Goal: Complete application form

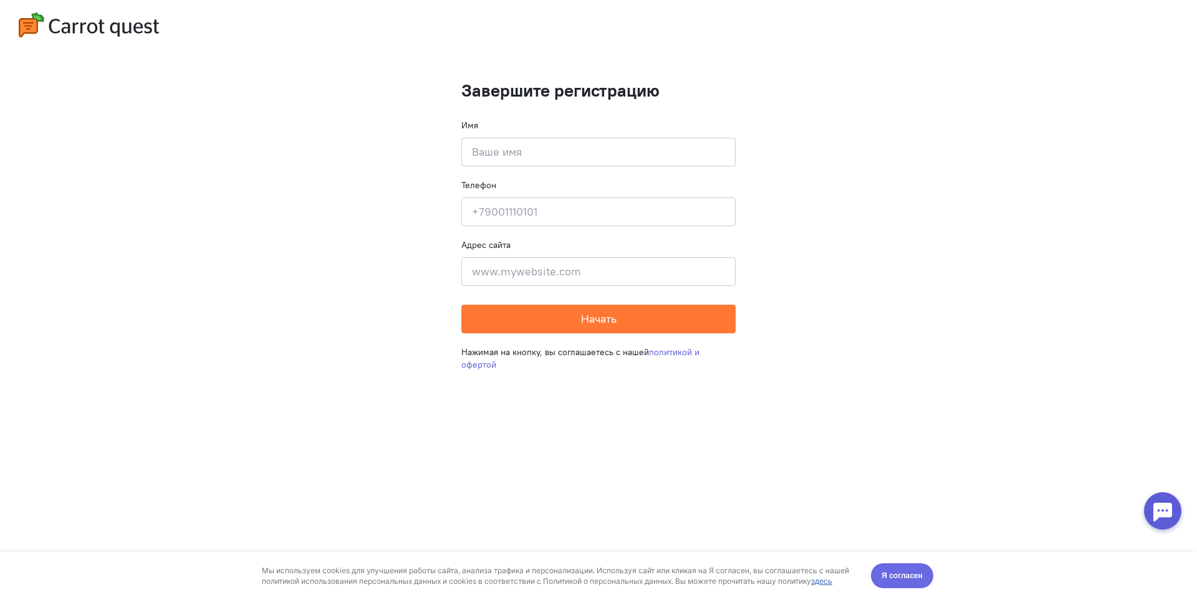
click at [896, 578] on span "Я согласен" at bounding box center [902, 576] width 41 height 12
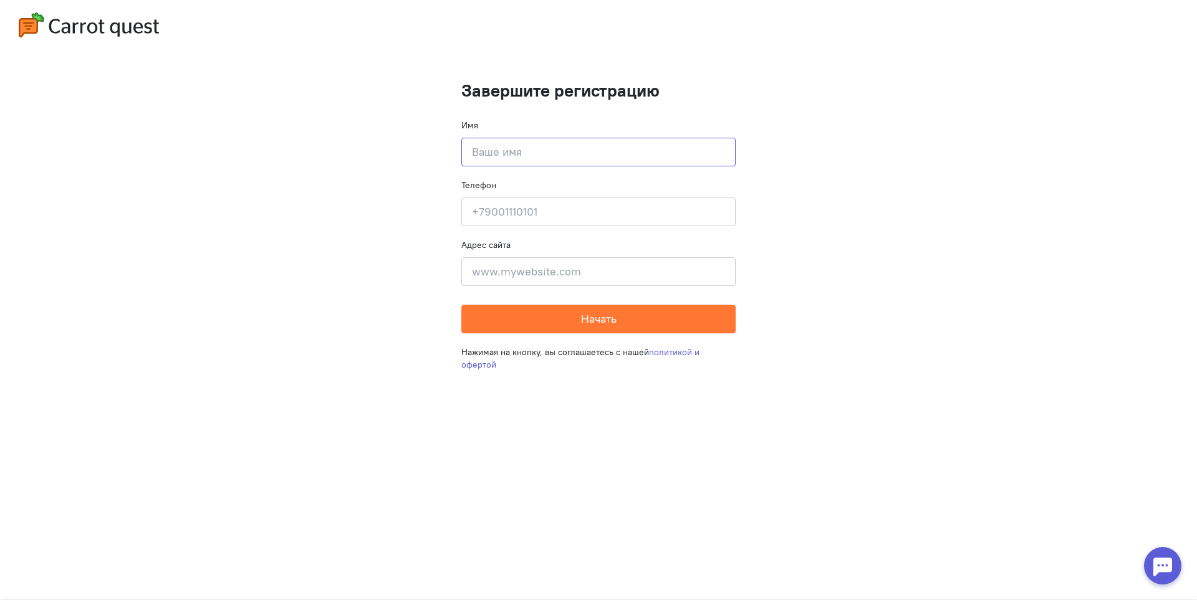
click at [526, 160] on input at bounding box center [598, 152] width 274 height 29
type input "[PERSON_NAME]"
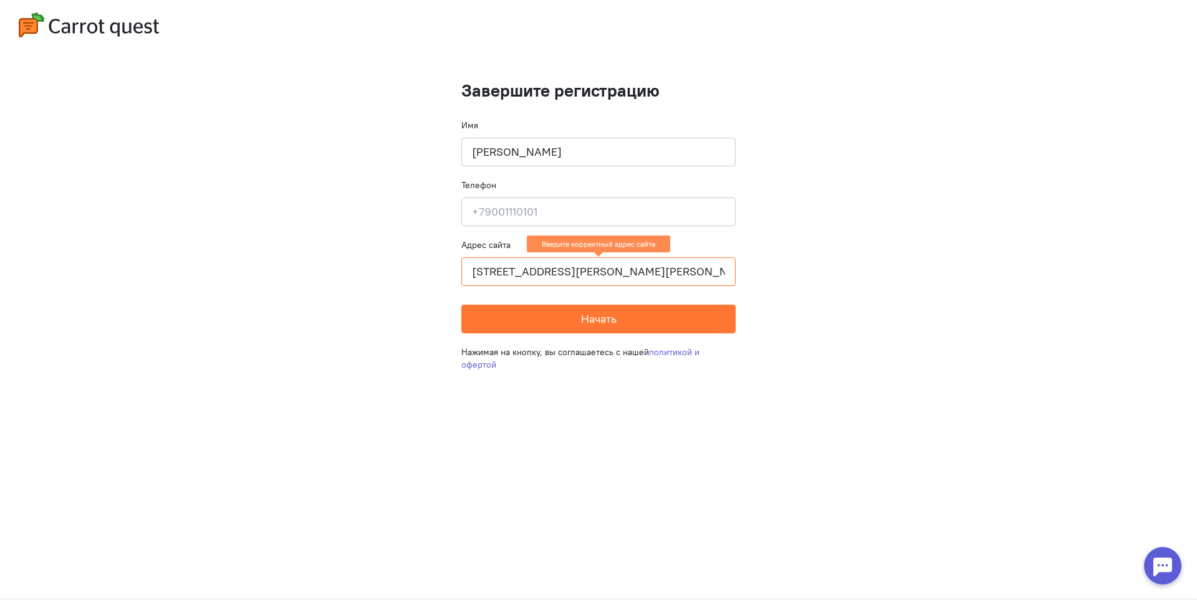
click at [647, 266] on input "[STREET_ADDRESS][PERSON_NAME][PERSON_NAME]" at bounding box center [598, 271] width 274 height 29
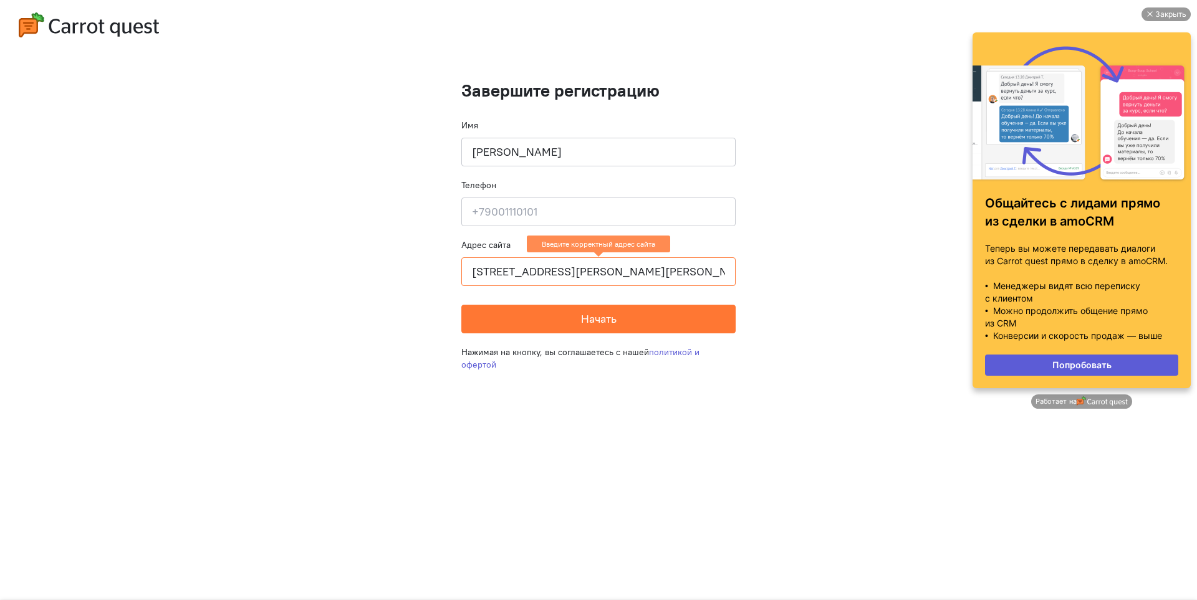
click at [562, 264] on input "[STREET_ADDRESS][PERSON_NAME][PERSON_NAME]" at bounding box center [598, 271] width 274 height 29
paste input "[URL][DOMAIN_NAME]"
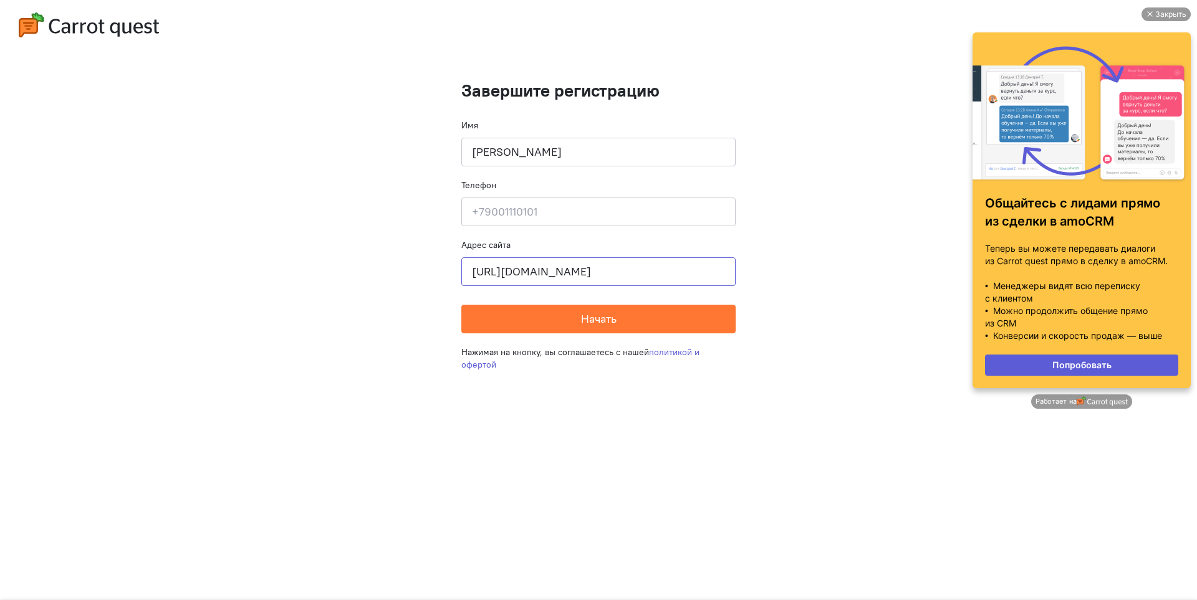
type input "[URL][DOMAIN_NAME]"
click at [545, 200] on input at bounding box center [598, 212] width 274 height 29
type input "7"
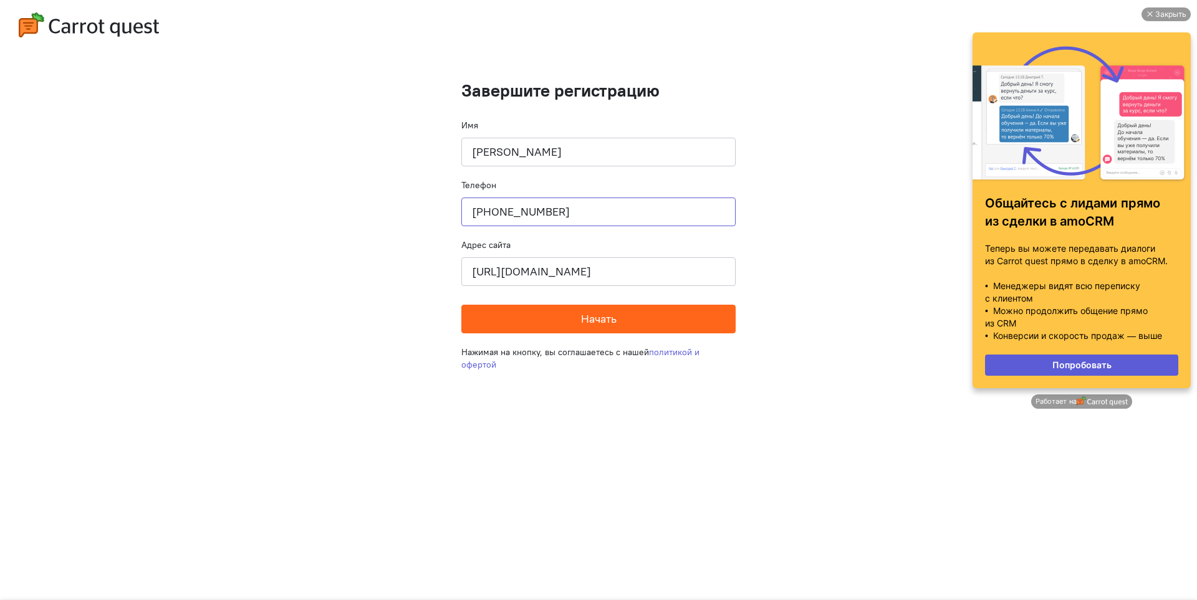
type input "[PHONE_NUMBER]"
click at [587, 311] on button "Начать" at bounding box center [598, 319] width 274 height 29
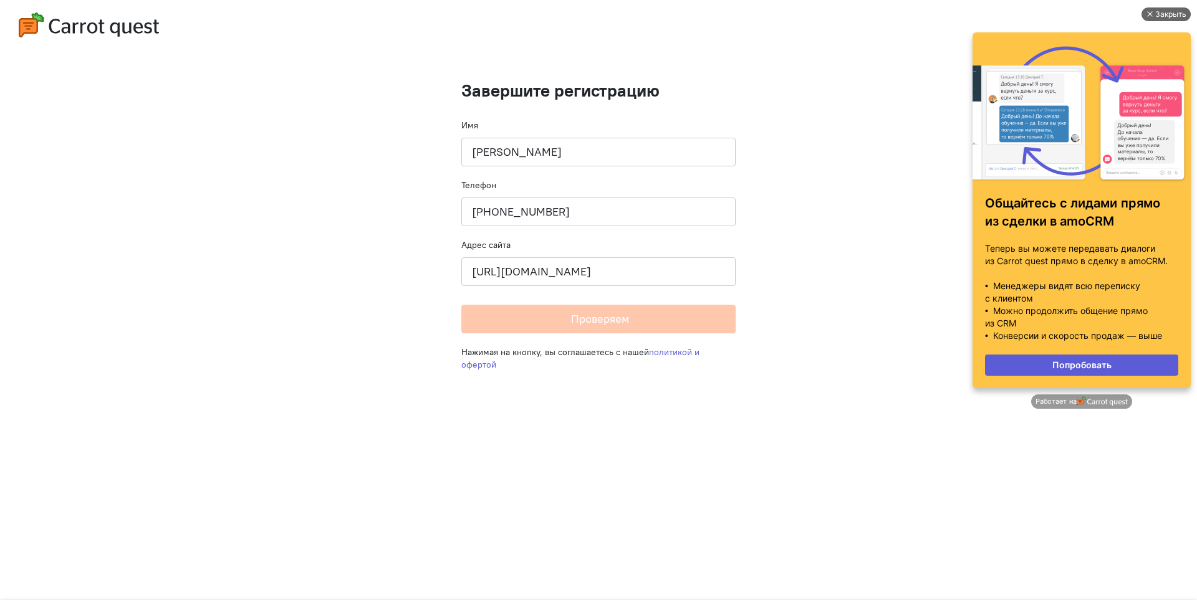
click at [1160, 13] on div "Закрыть" at bounding box center [1170, 14] width 31 height 14
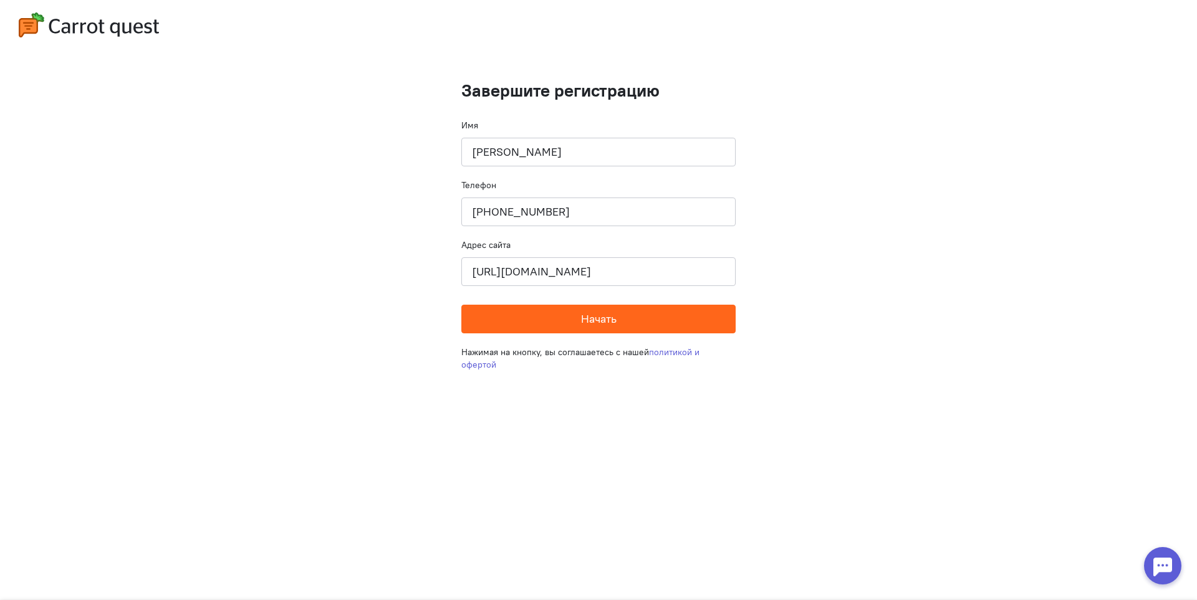
click at [625, 324] on button "Начать" at bounding box center [598, 319] width 274 height 29
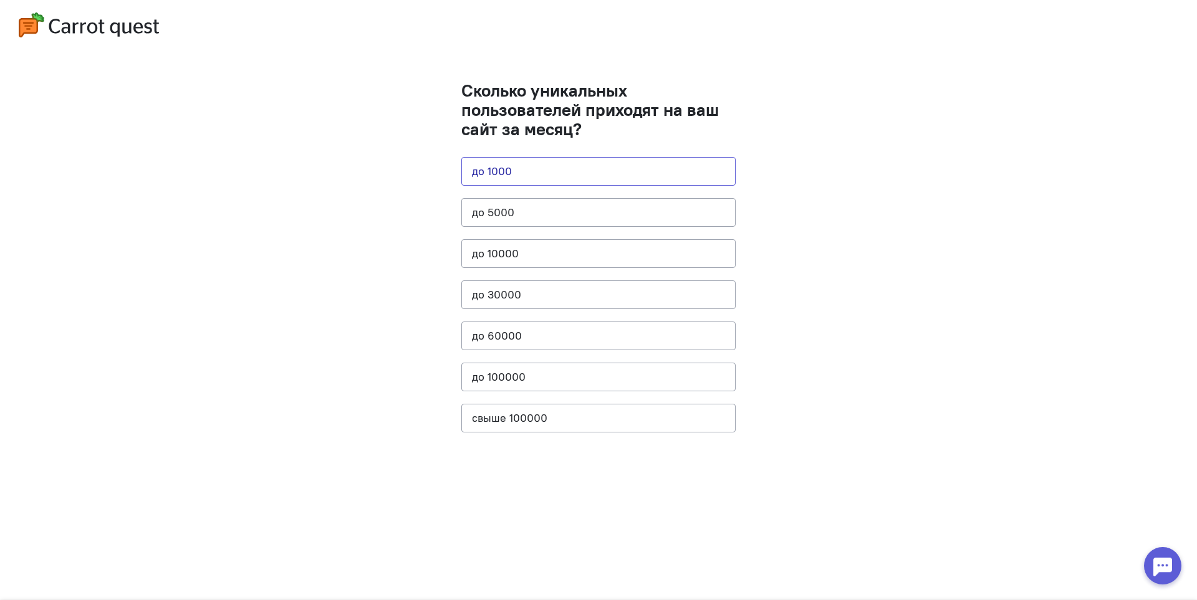
click at [537, 172] on button "до 1000" at bounding box center [598, 171] width 274 height 29
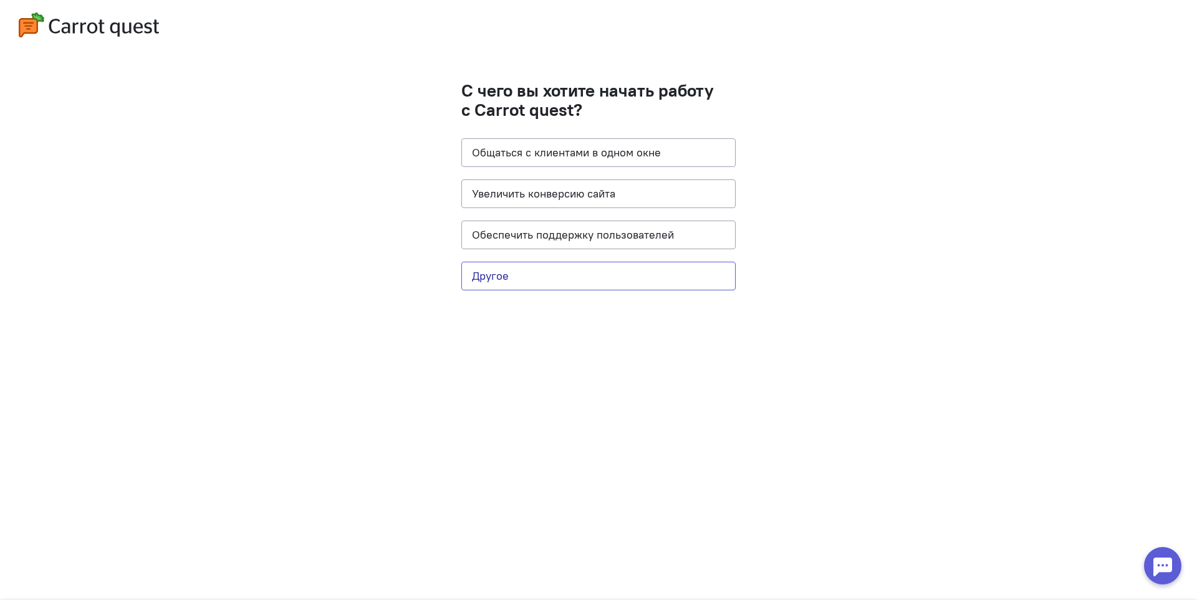
click at [531, 274] on button "Другое" at bounding box center [598, 276] width 274 height 29
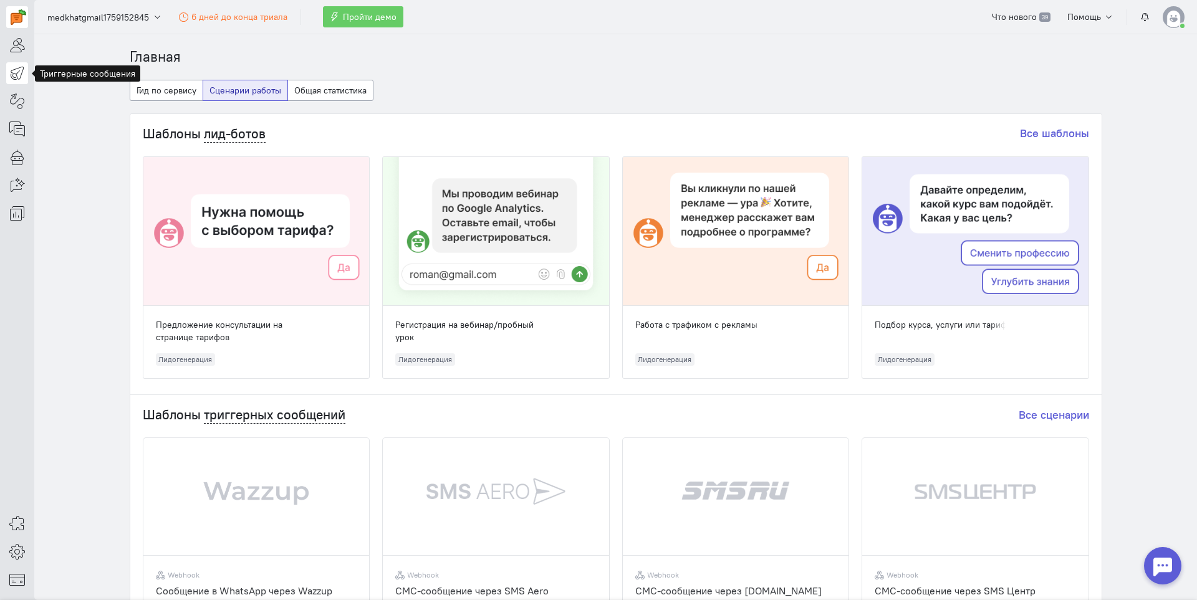
click at [14, 69] on icon at bounding box center [17, 72] width 16 height 15
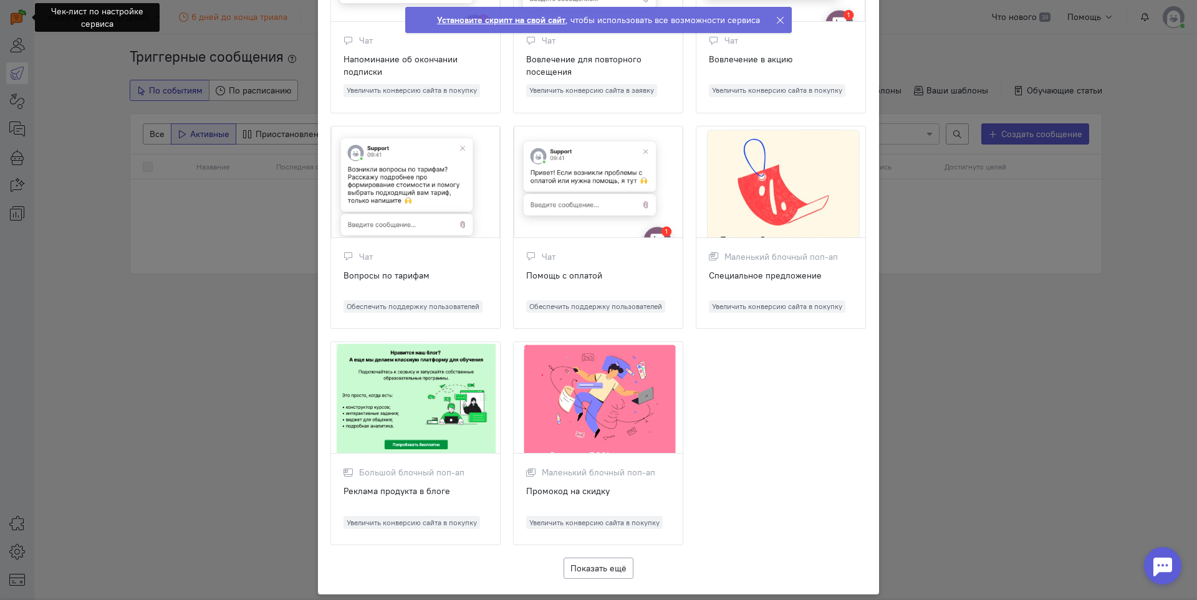
scroll to position [1079, 0]
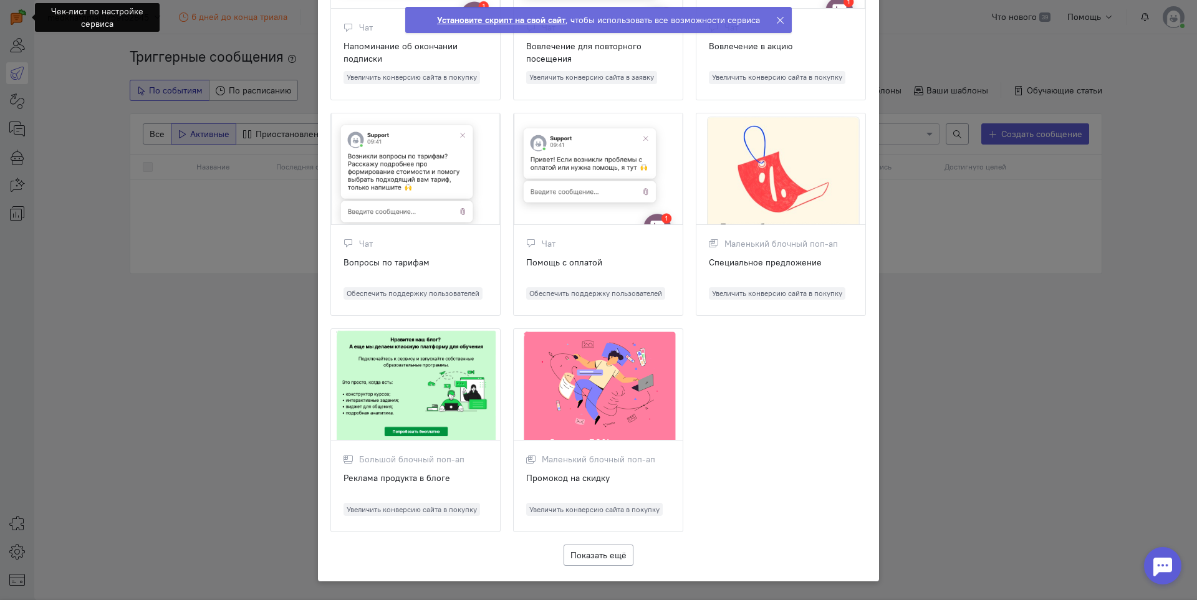
click at [274, 317] on ngb-modal-window "Шаблоны триггерных сообщений Выберите шаблон, с которого вы хотите начать созда…" at bounding box center [598, 300] width 1197 height 600
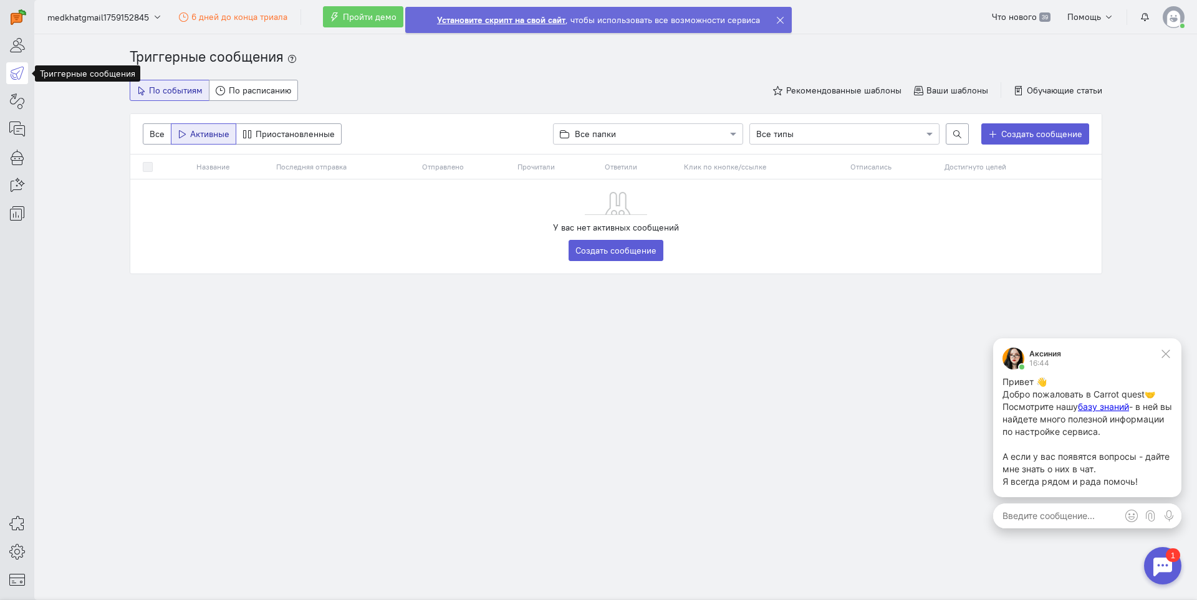
scroll to position [0, 0]
